Goal: Information Seeking & Learning: Understand process/instructions

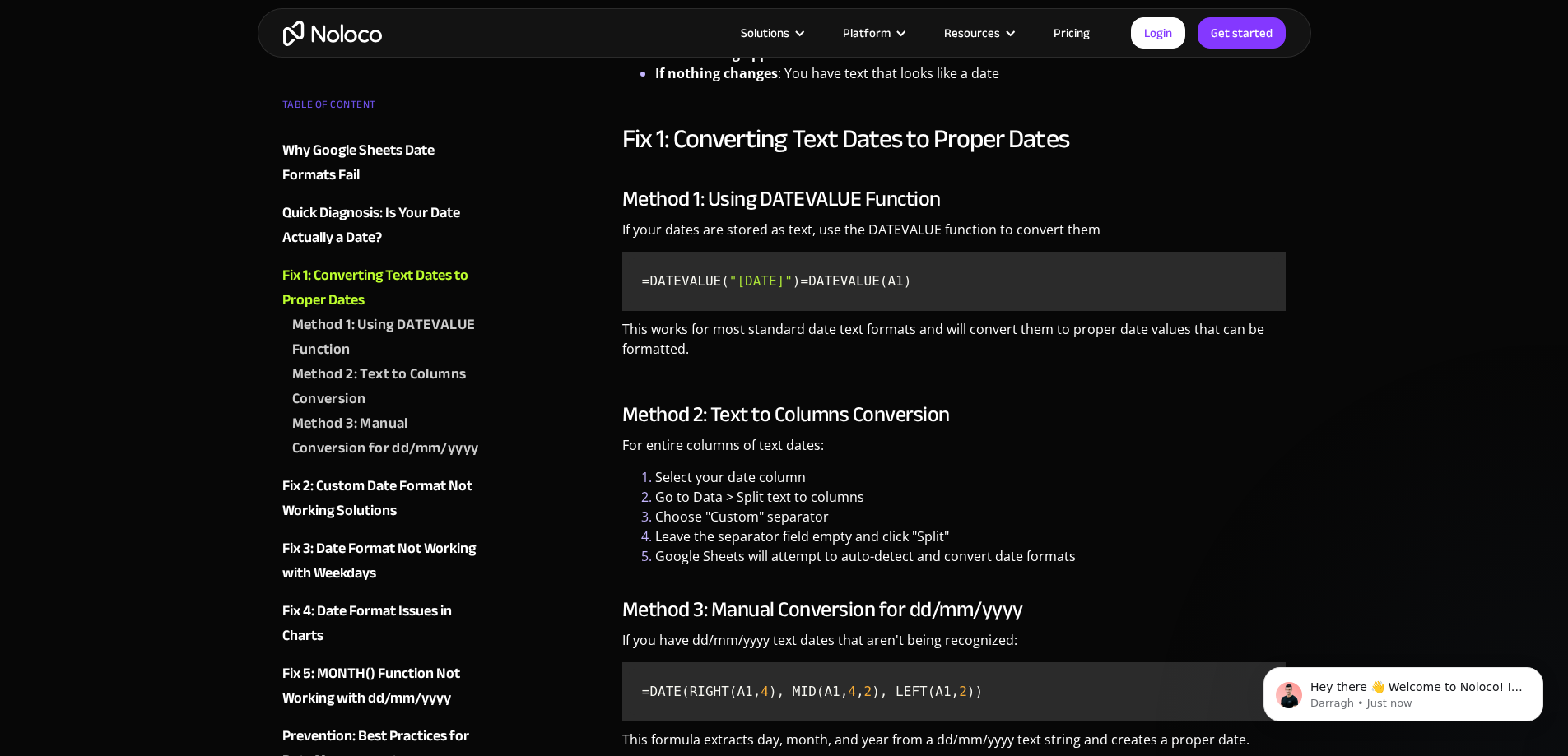
scroll to position [2642, 0]
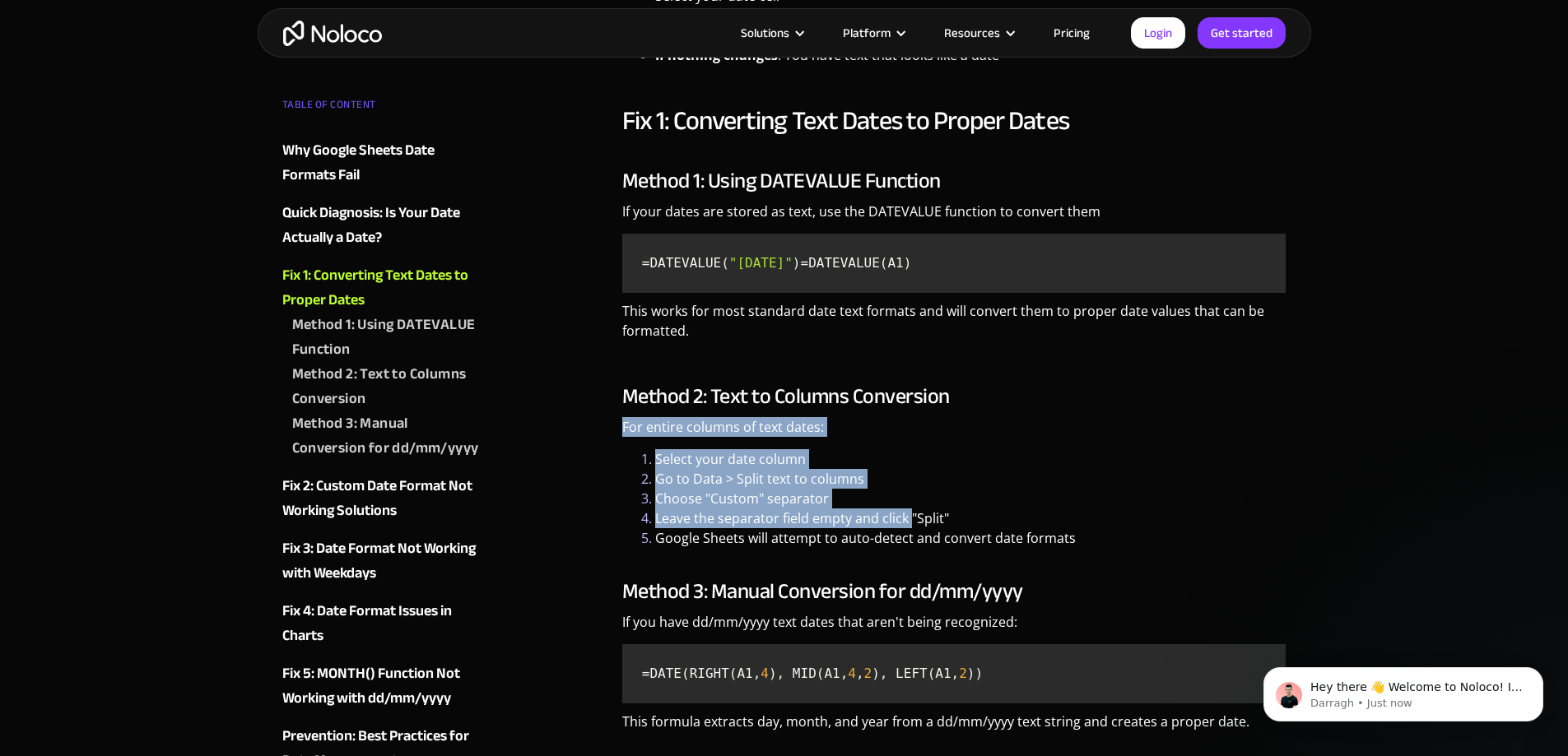
drag, startPoint x: 912, startPoint y: 538, endPoint x: 1076, endPoint y: 424, distance: 199.7
click at [1076, 424] on div "Method 2: Text to Columns Conversion For entire columns of text dates: Select y…" at bounding box center [954, 466] width 664 height 164
click at [1076, 409] on h3 "Method 2: Text to Columns Conversion" at bounding box center [954, 396] width 664 height 25
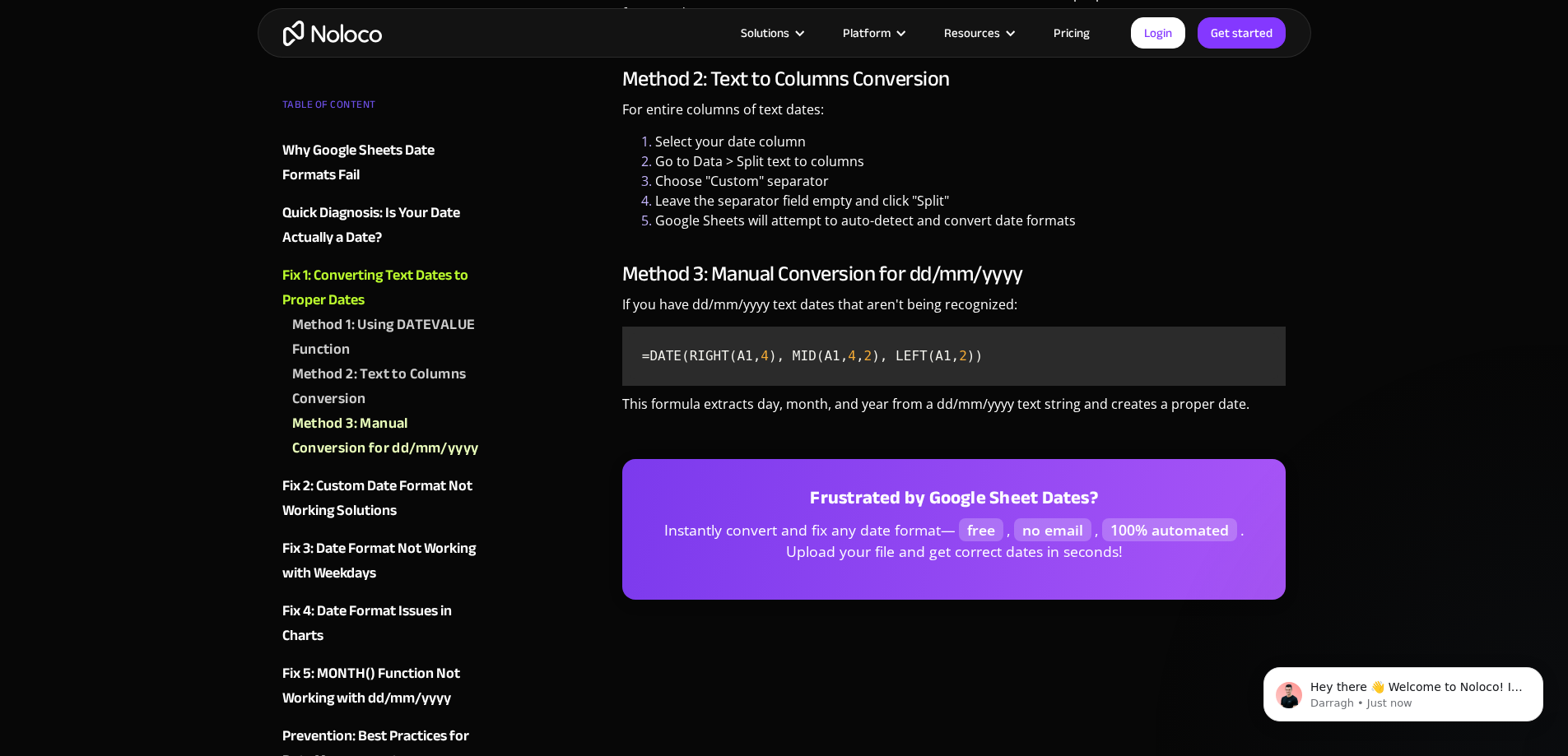
scroll to position [2927, 0]
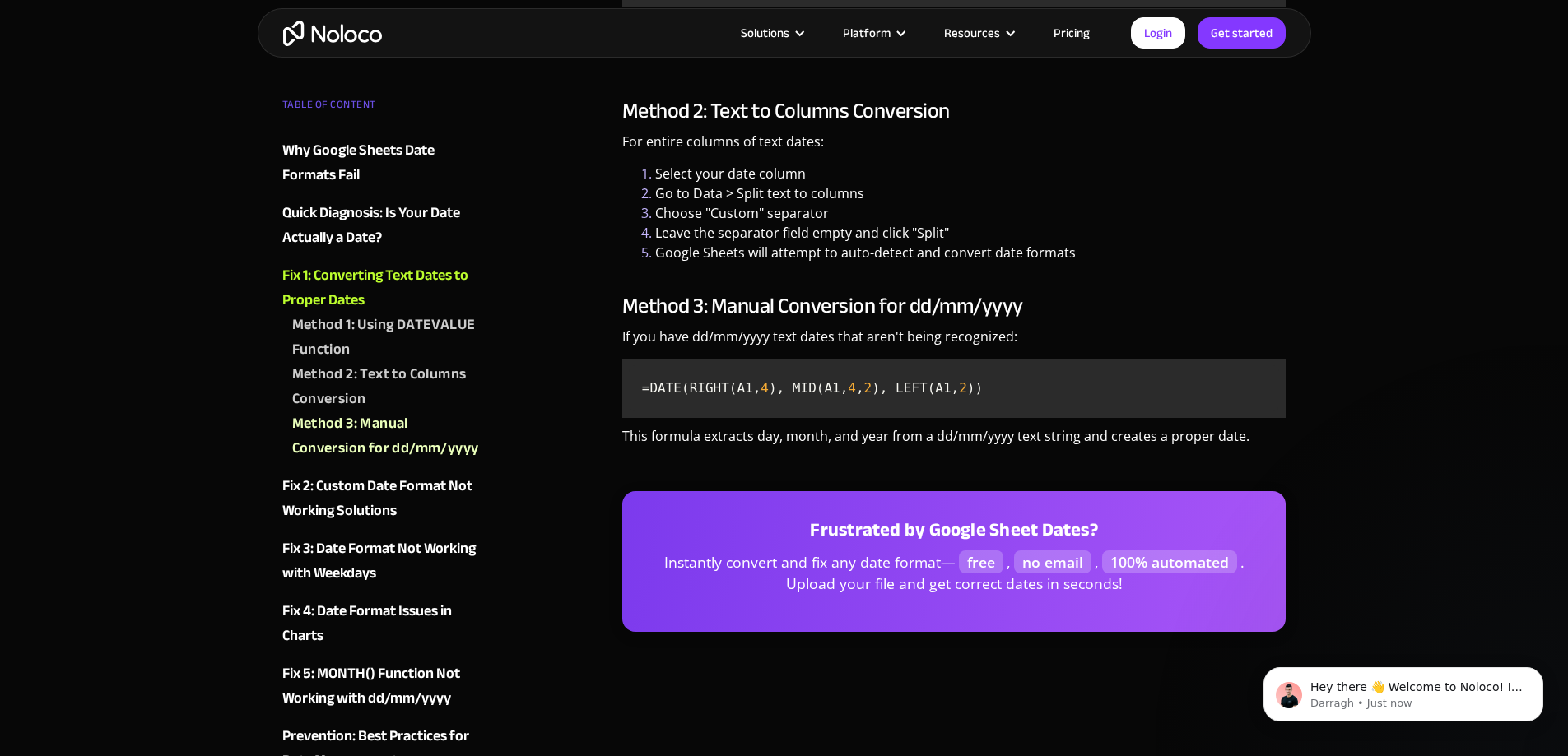
click at [1268, 458] on p "This formula extracts day, month, and year from a dd/mm/yyyy text string and cr…" at bounding box center [954, 442] width 664 height 33
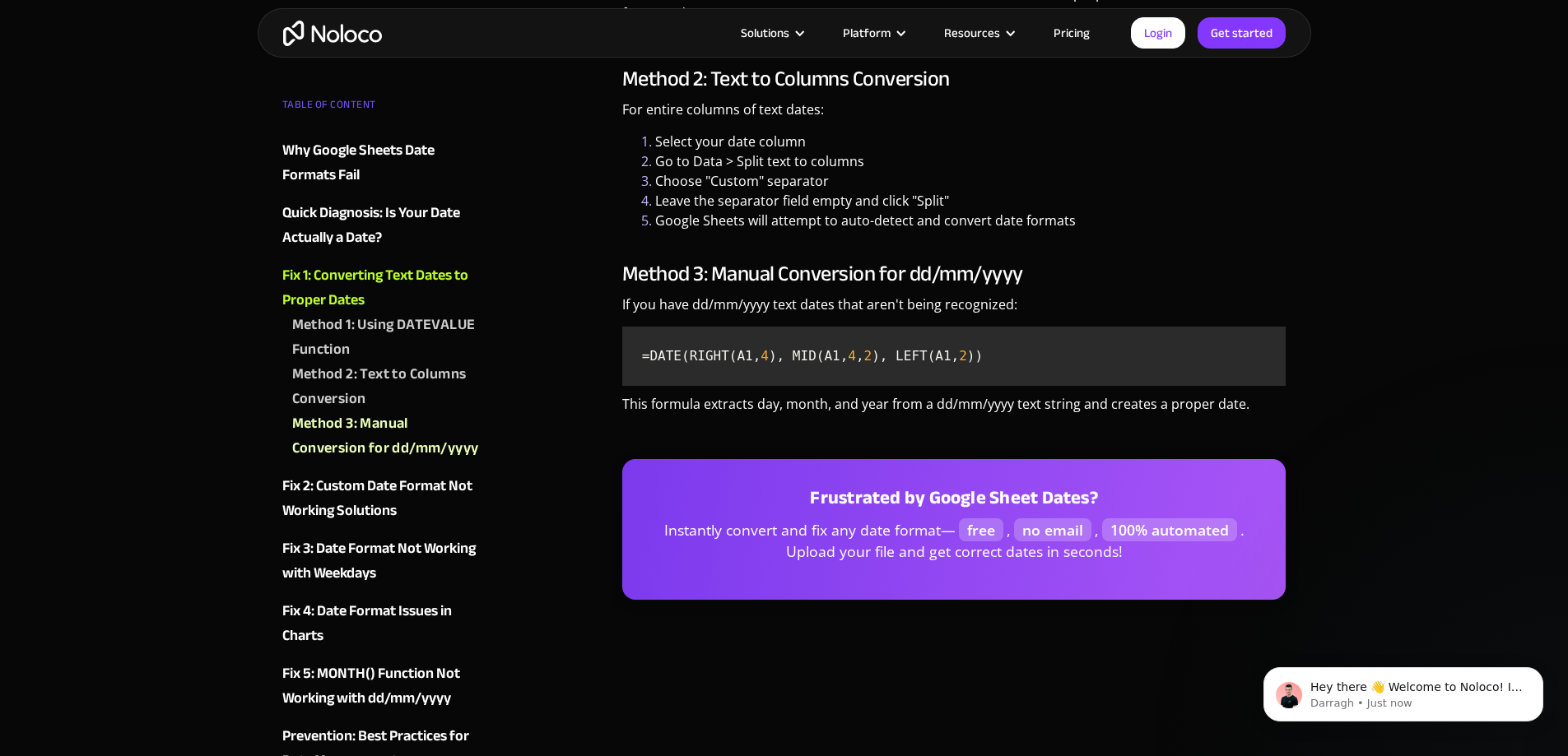
scroll to position [2961, 0]
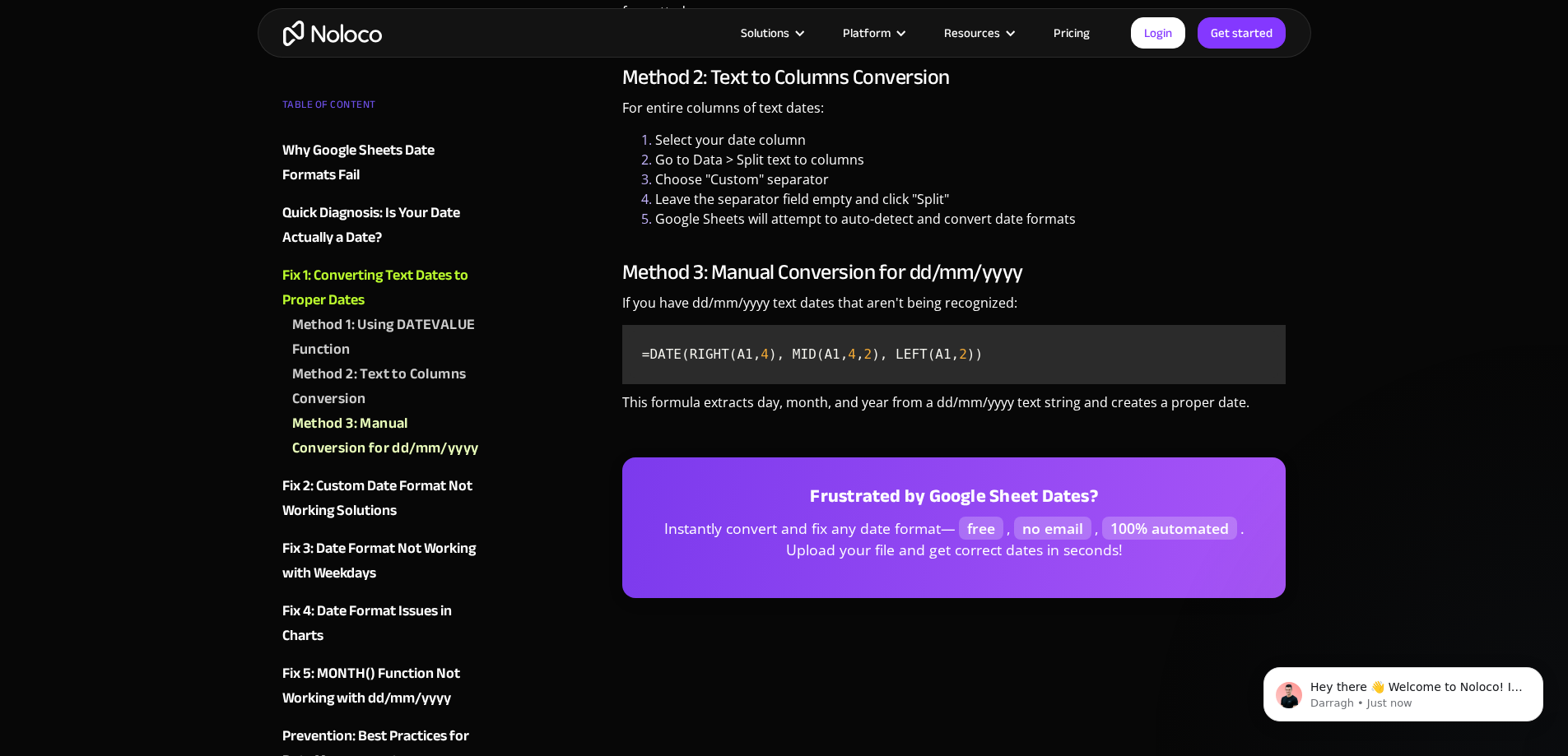
click at [1009, 425] on p "This formula extracts day, month, and year from a dd/mm/yyyy text string and cr…" at bounding box center [954, 409] width 664 height 33
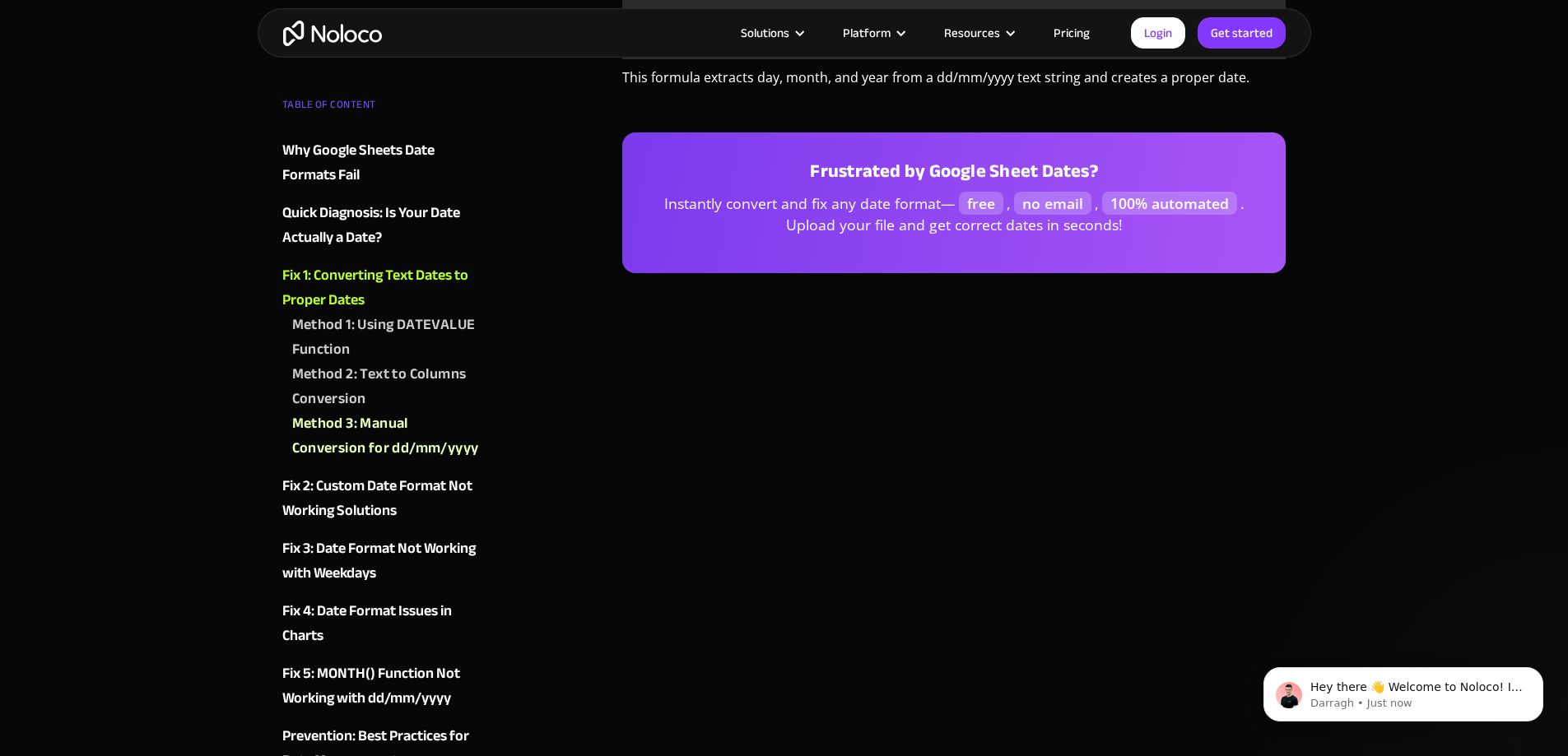
scroll to position [3302, 0]
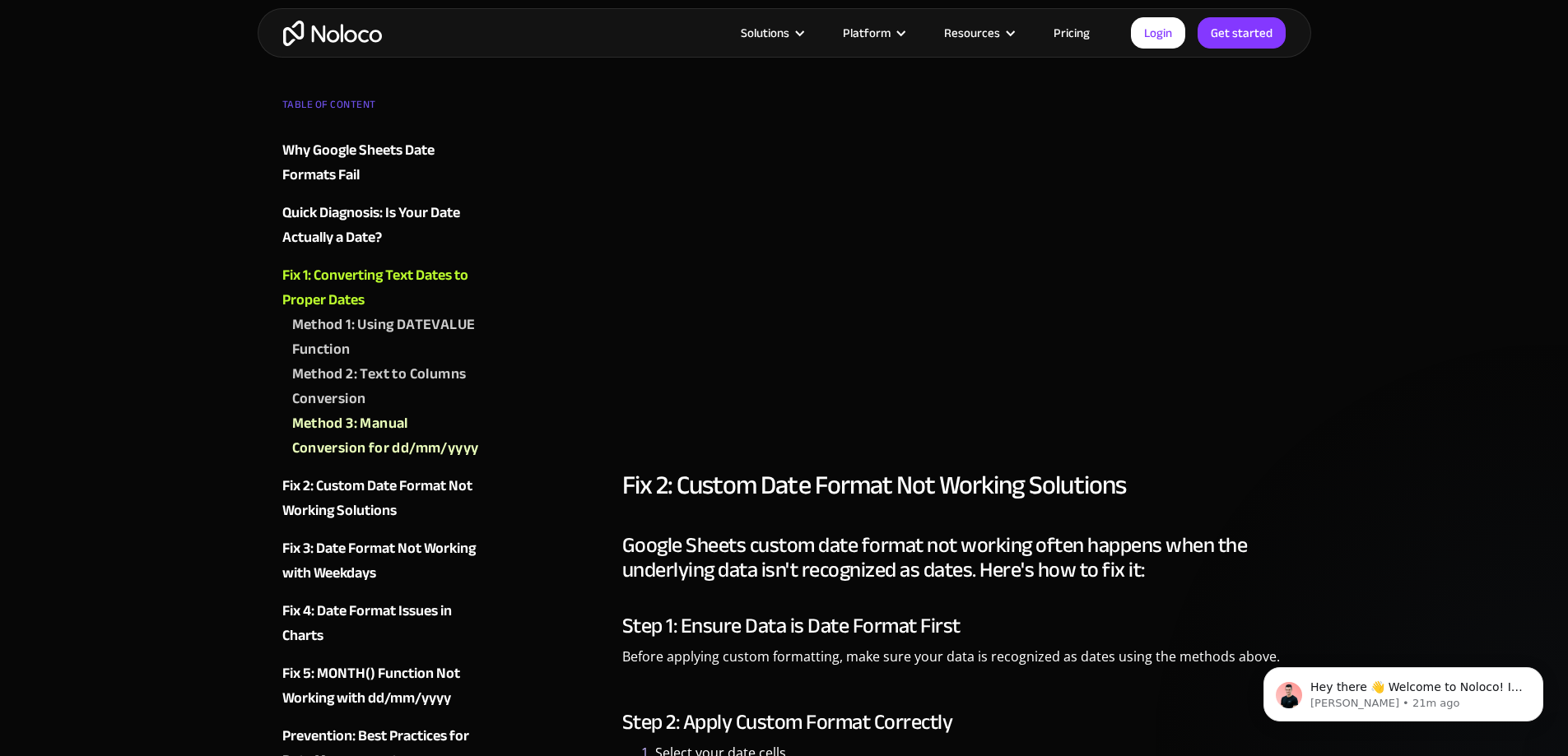
scroll to position [5806, 0]
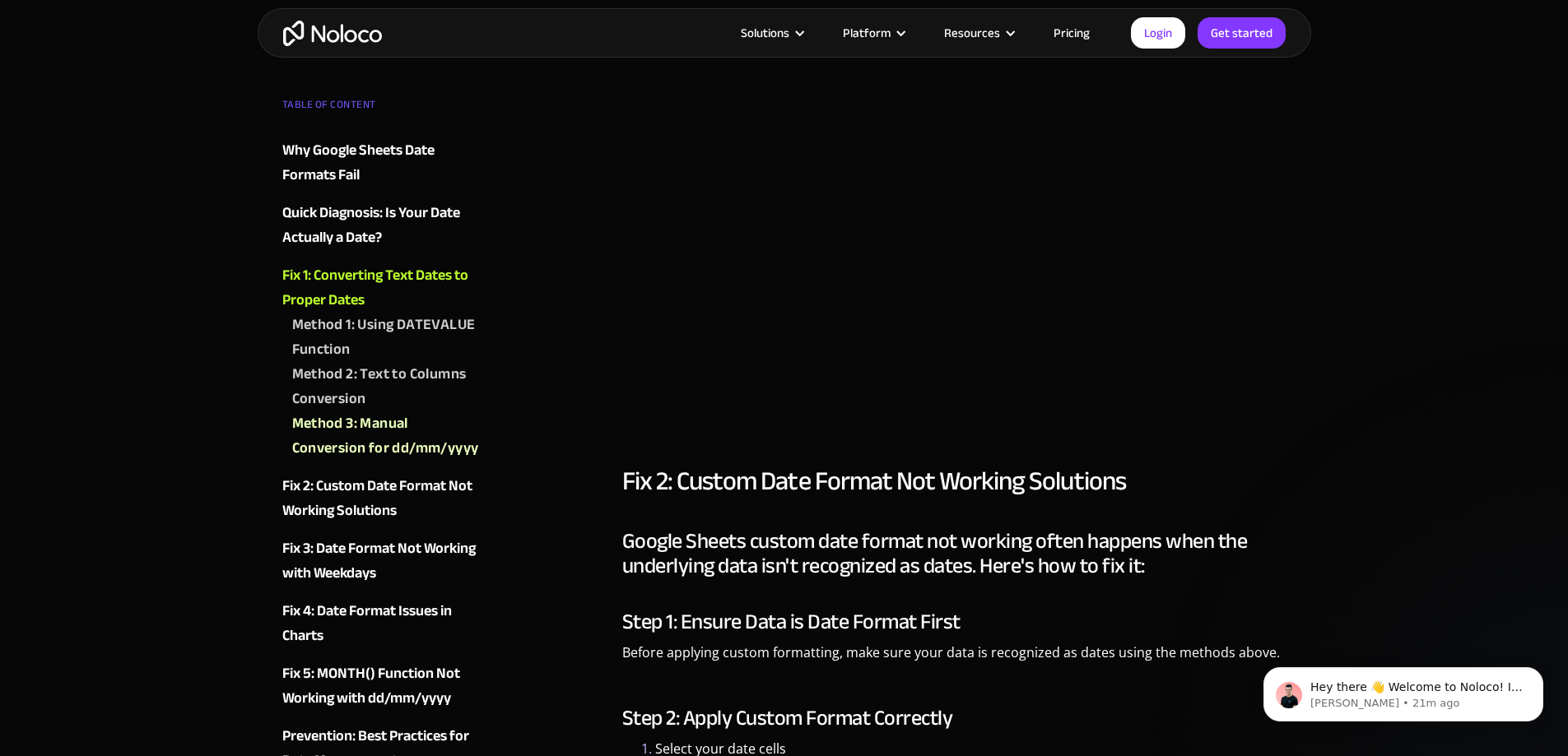
click at [1477, 369] on div "Tools [DATE] Google Sheets Date Format Not Working: Complete Troubleshooting Gu…" at bounding box center [784, 463] width 1568 height 12540
click at [1364, 412] on div "Tools [DATE] Google Sheets Date Format Not Working: Complete Troubleshooting Gu…" at bounding box center [784, 463] width 1568 height 12540
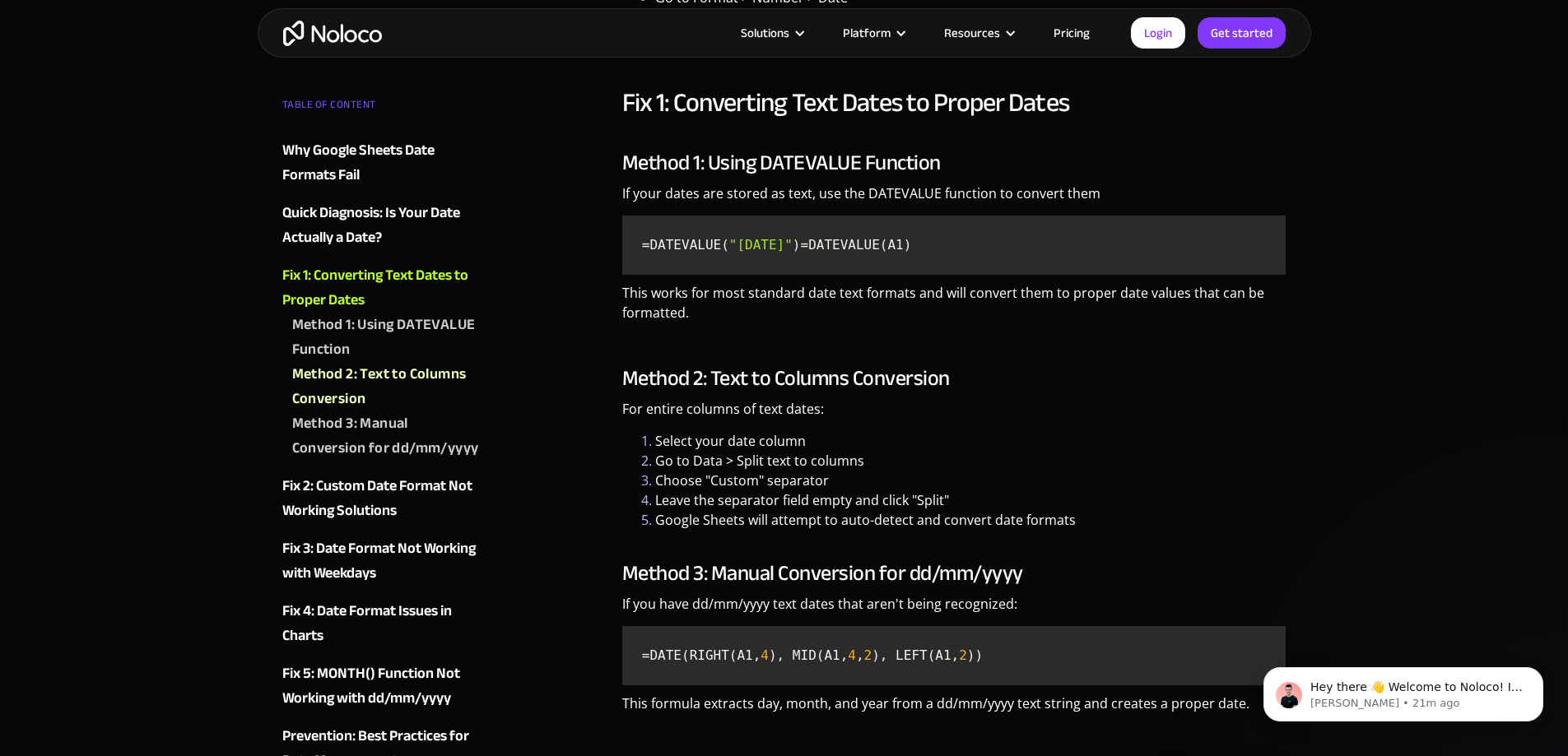
scroll to position [4772, 0]
click at [389, 322] on div "Method 1: Using DATEVALUE Function" at bounding box center [386, 338] width 189 height 49
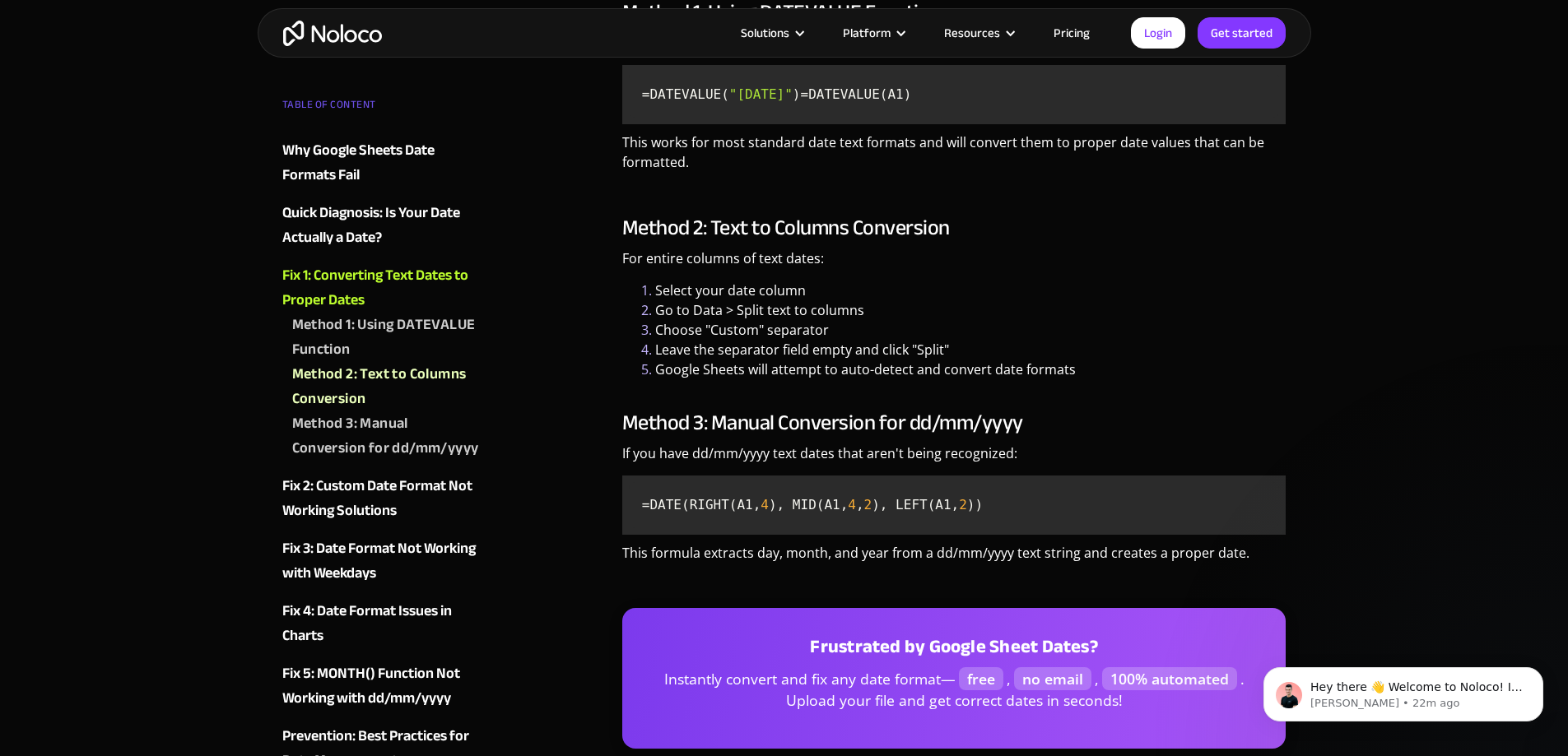
scroll to position [4772, 0]
